Goal: Check status: Check status

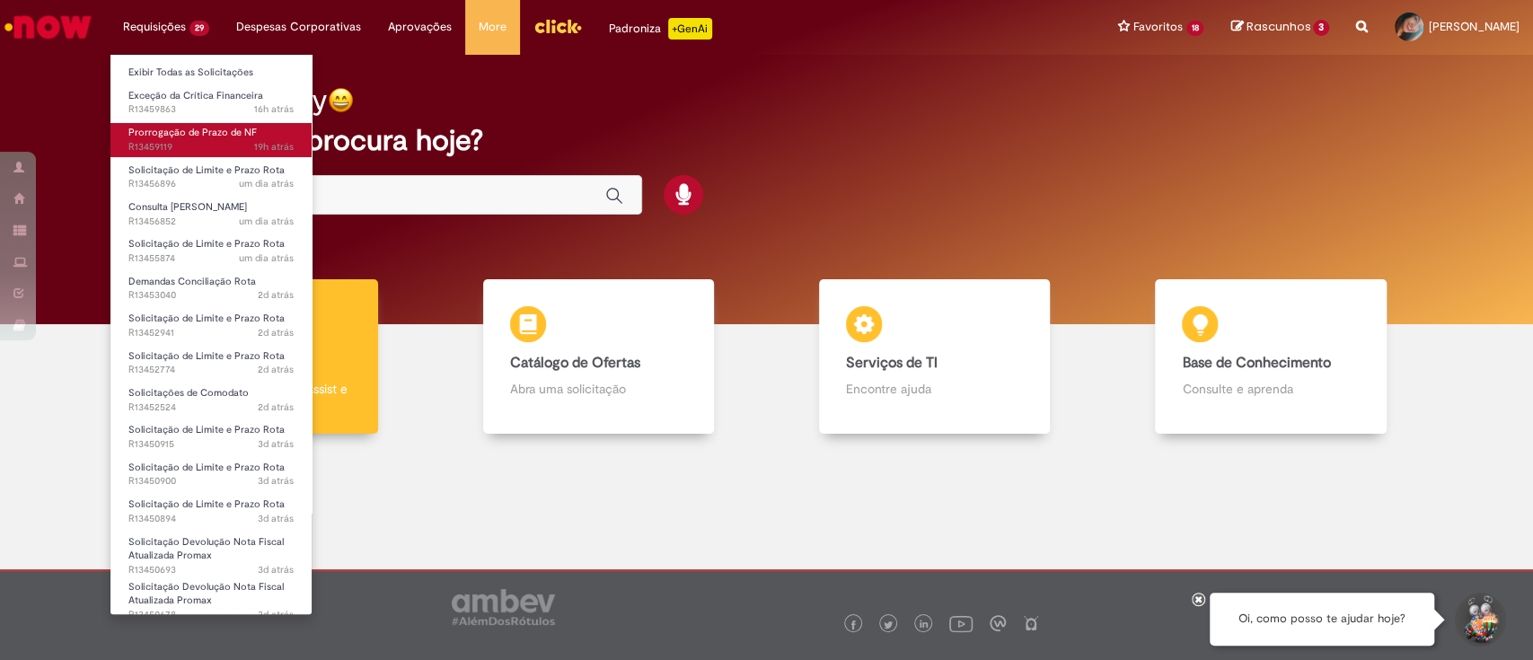
click at [224, 139] on link "Prorrogação de Prazo de NF 19h atrás 19 horas atrás R13459119" at bounding box center [210, 139] width 201 height 33
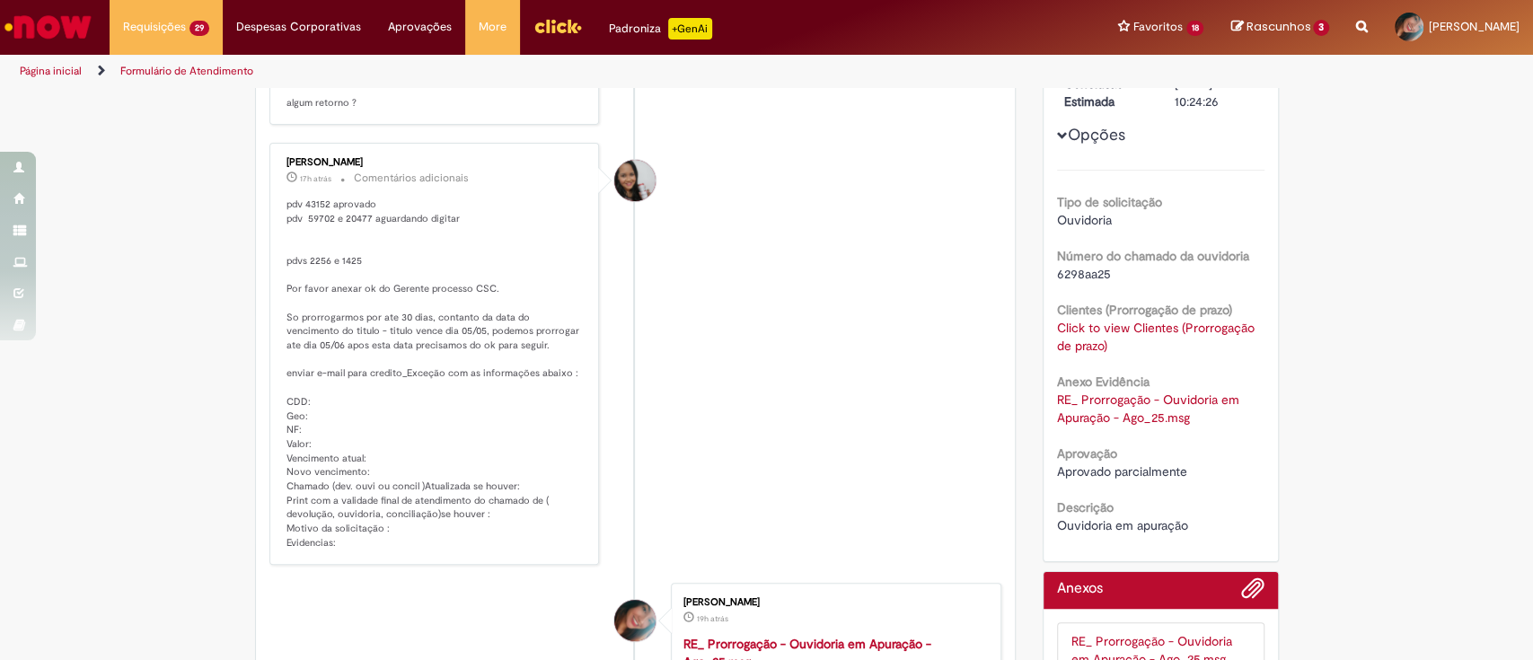
scroll to position [359, 0]
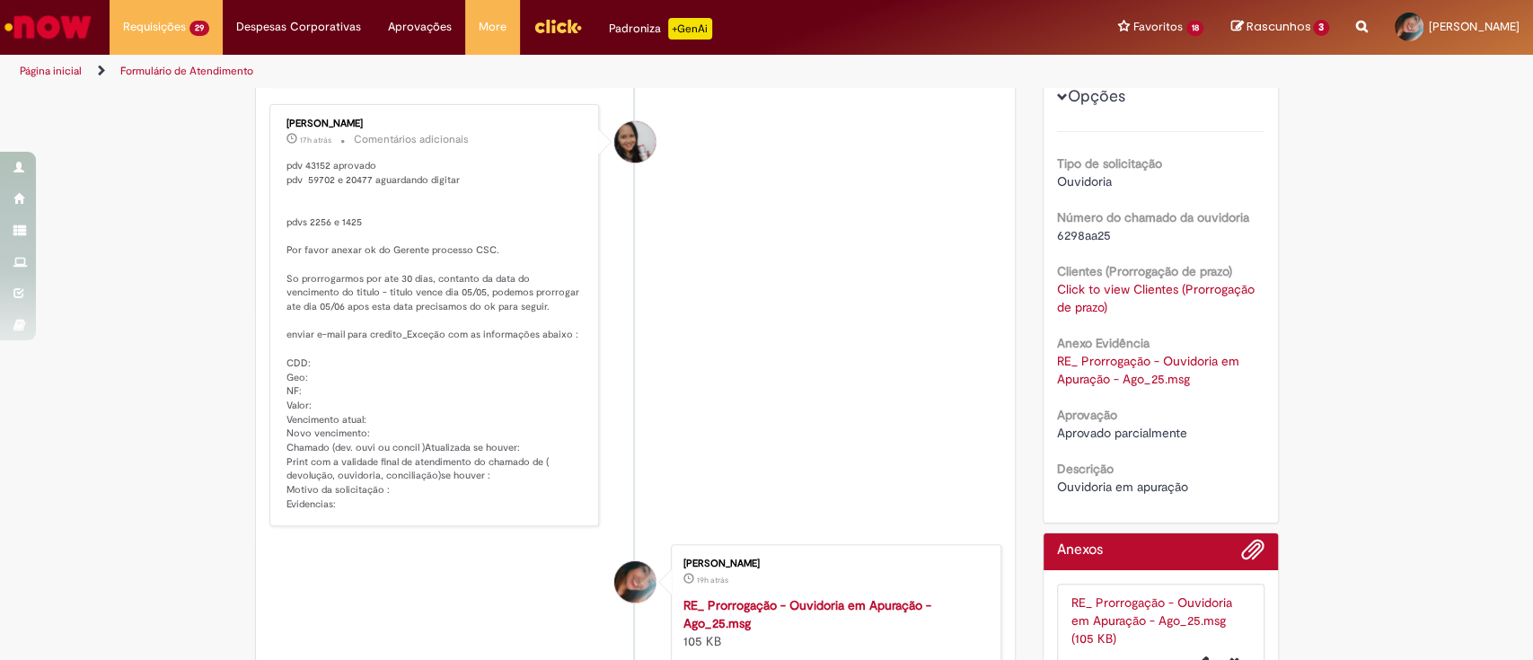
click at [309, 183] on p "pdv 43152 aprovado pdv 59702 e 20477 aguardando digitar pdvs 2256 e 1425 Por fa…" at bounding box center [435, 335] width 299 height 353
copy p "59702"
click at [352, 175] on p "pdv 43152 aprovado pdv 59702 e 20477 aguardando digitar pdvs 2256 e 1425 Por fa…" at bounding box center [435, 335] width 299 height 353
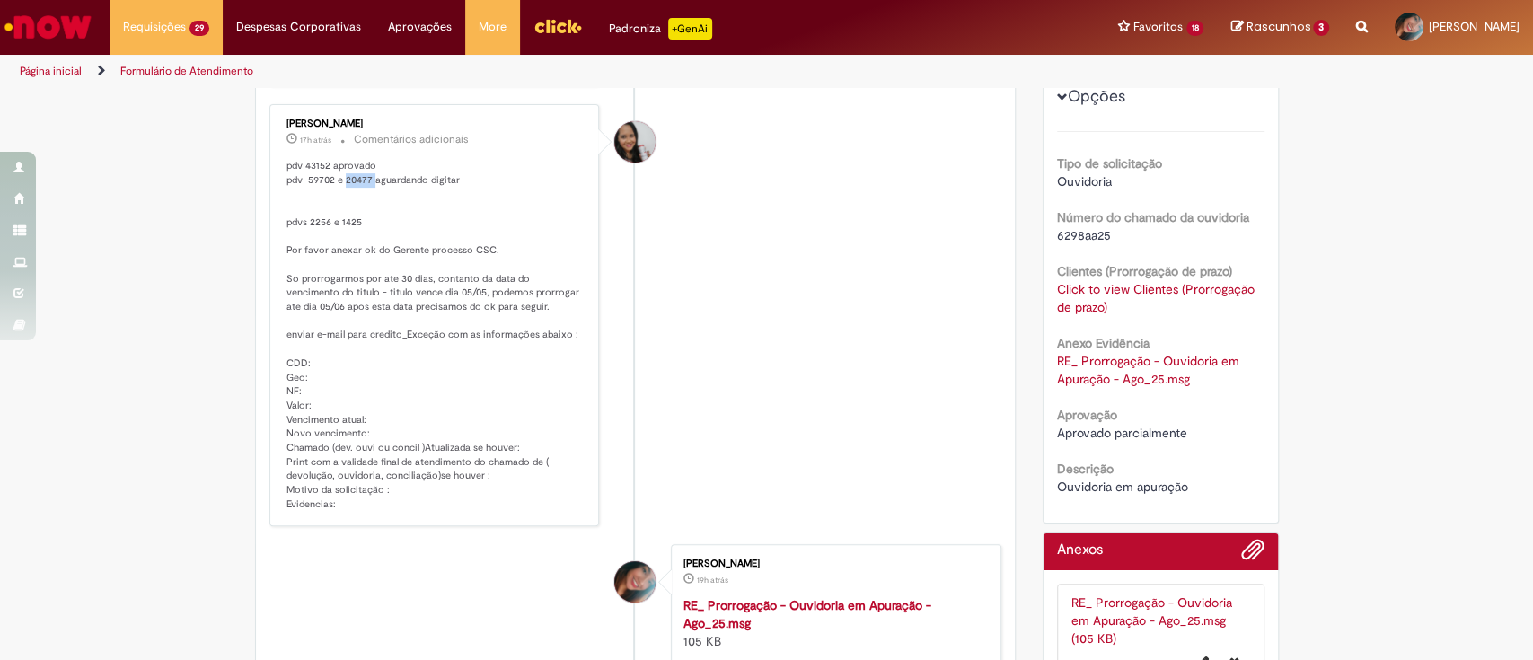
copy p "20477"
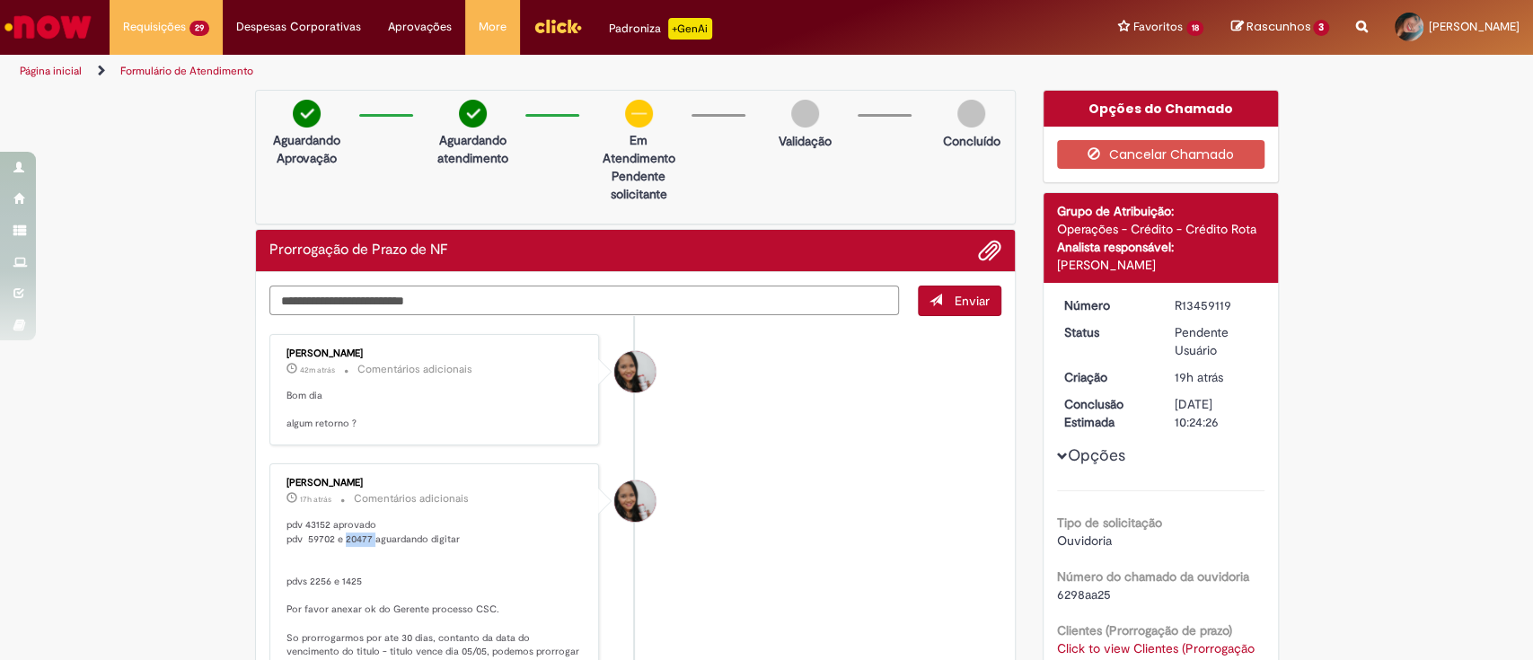
click at [484, 298] on textarea "Digite sua mensagem aqui..." at bounding box center [584, 301] width 630 height 31
type textarea "**********"
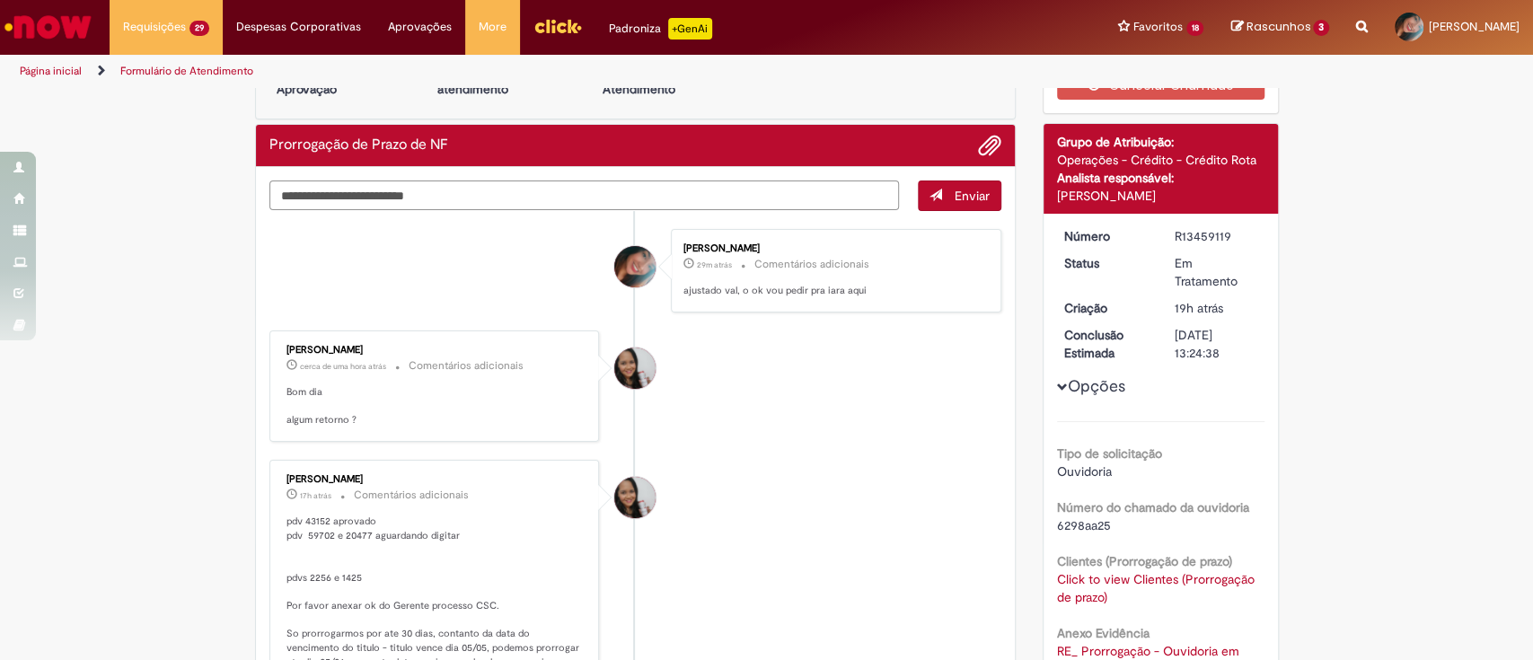
scroll to position [119, 0]
